Goal: Task Accomplishment & Management: Complete application form

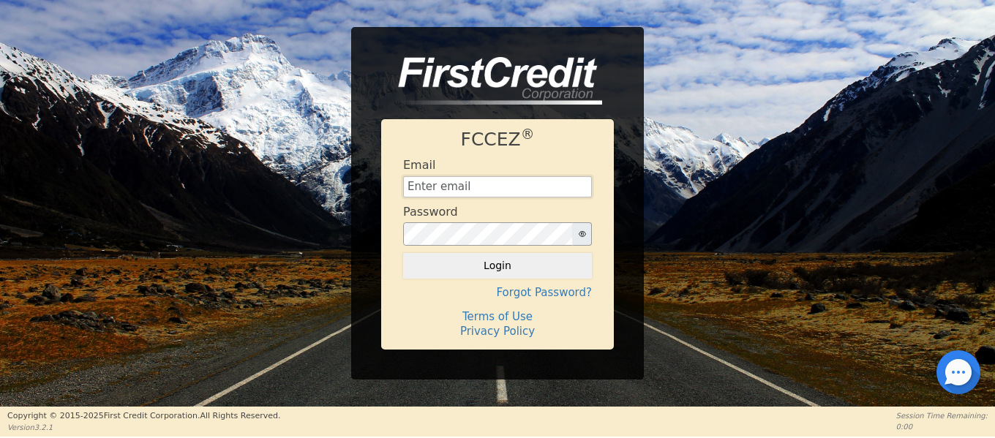
type input "[EMAIL_ADDRESS][DOMAIN_NAME]"
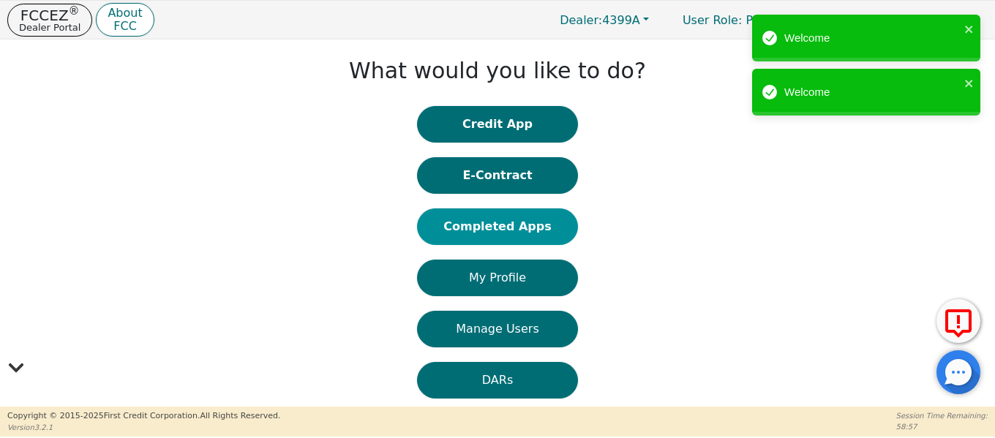
click at [495, 227] on button "Completed Apps" at bounding box center [497, 227] width 161 height 37
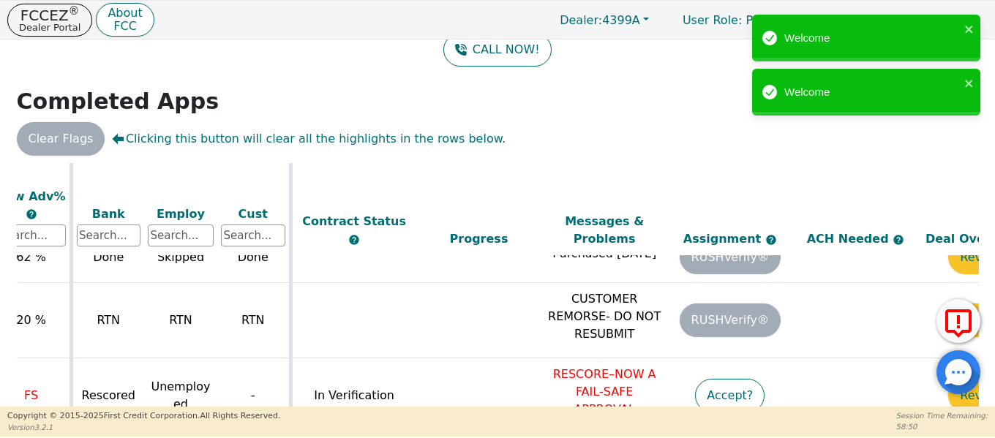
scroll to position [763, 642]
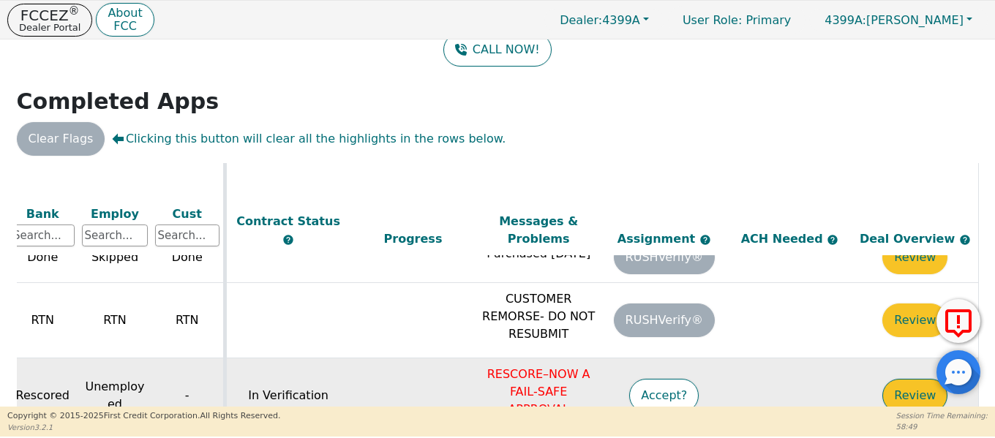
click at [898, 379] on button "Review" at bounding box center [914, 396] width 65 height 34
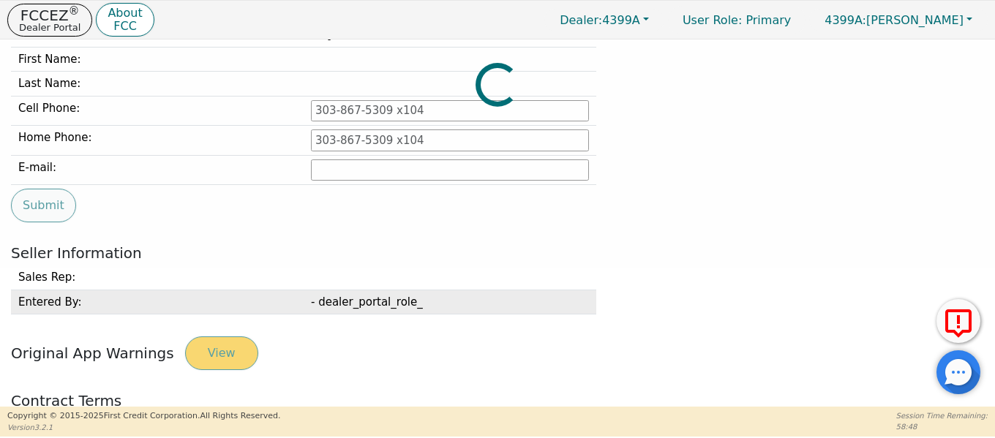
type input "[PHONE_NUMBER]"
type input "[EMAIL_ADDRESS][DOMAIN_NAME]"
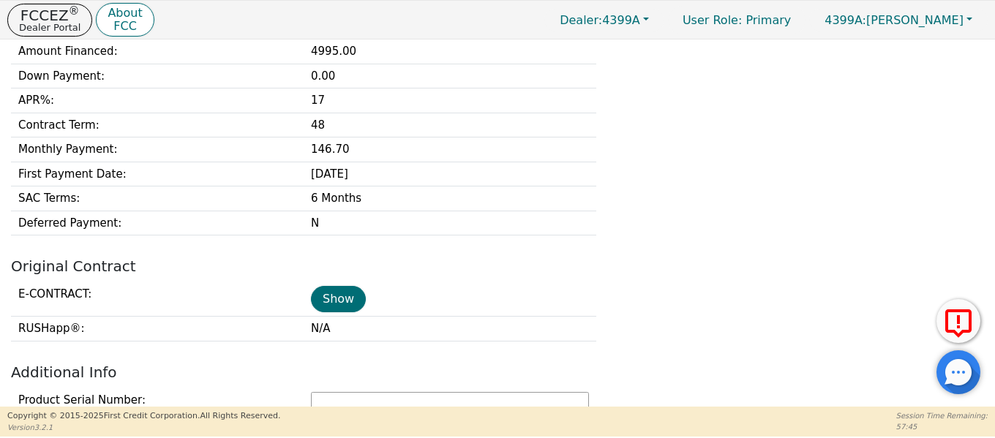
scroll to position [219, 0]
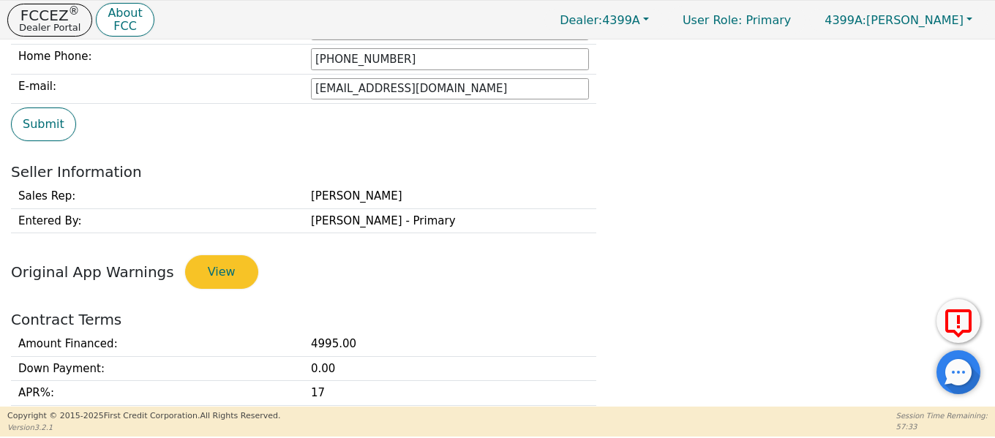
click at [713, 158] on div "Buyer 1 First Name: [PERSON_NAME] Last Name: [PERSON_NAME] Cell Phone: Home Pho…" at bounding box center [497, 52] width 973 height 222
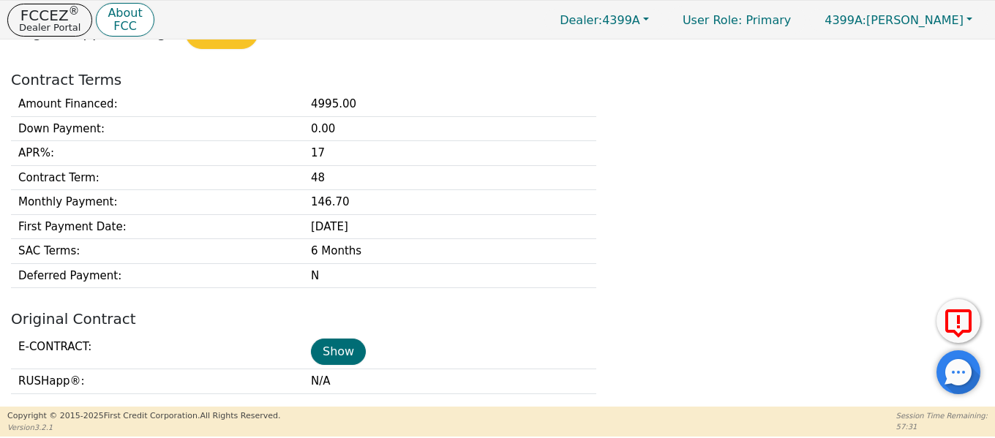
scroll to position [585, 0]
